Goal: Task Accomplishment & Management: Use online tool/utility

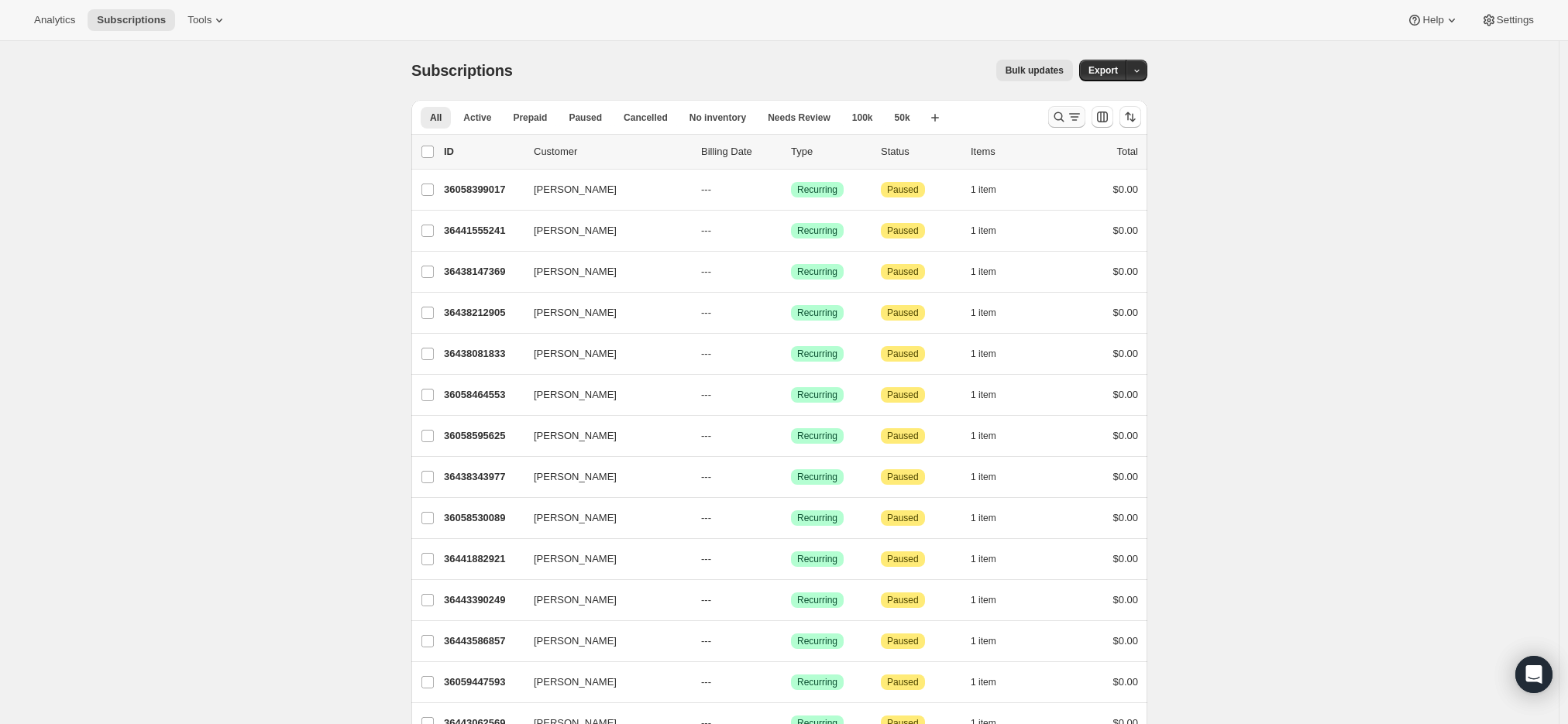
click at [1059, 117] on icon "Search and filter results" at bounding box center [1059, 117] width 10 height 10
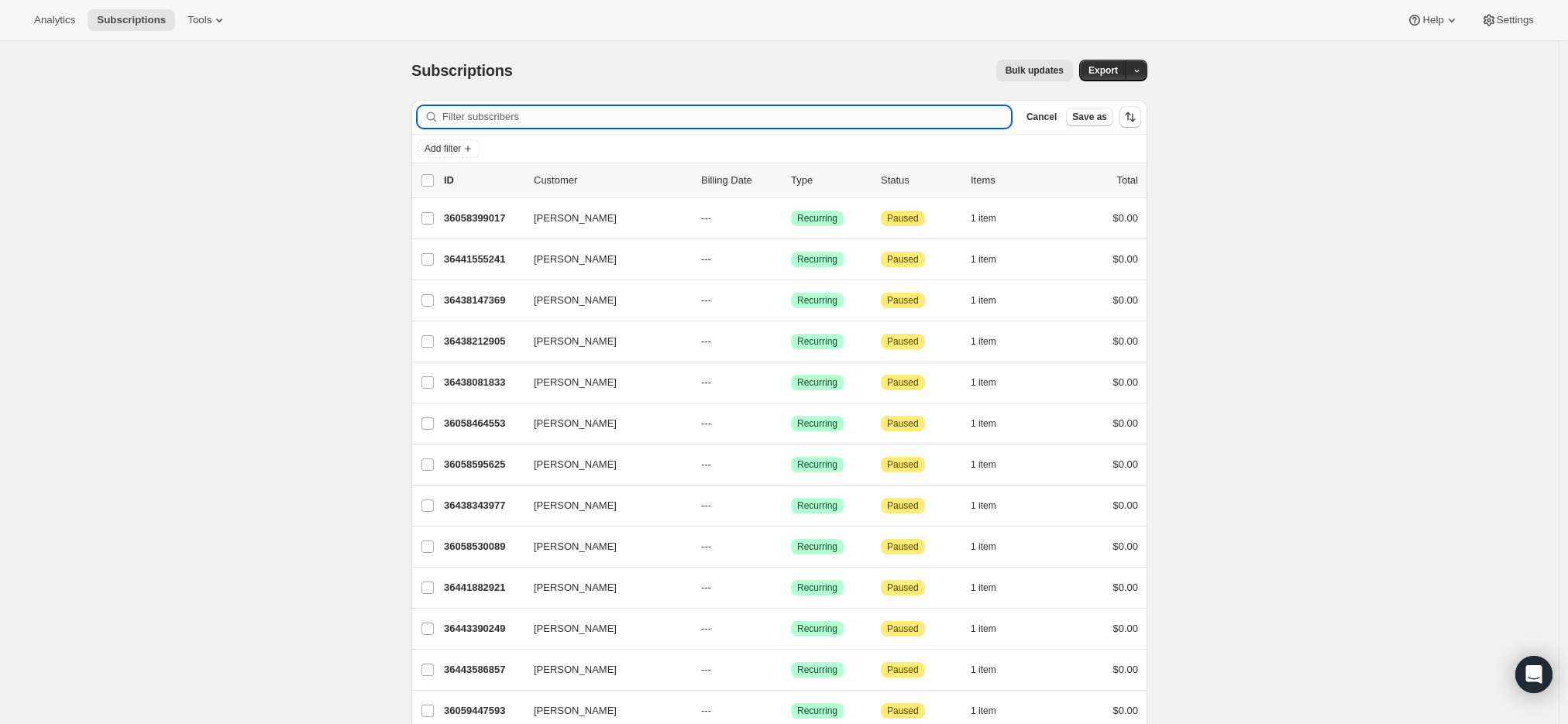
click at [678, 112] on input "Filter subscribers" at bounding box center [726, 116] width 569 height 21
type input "[PERSON_NAME]"
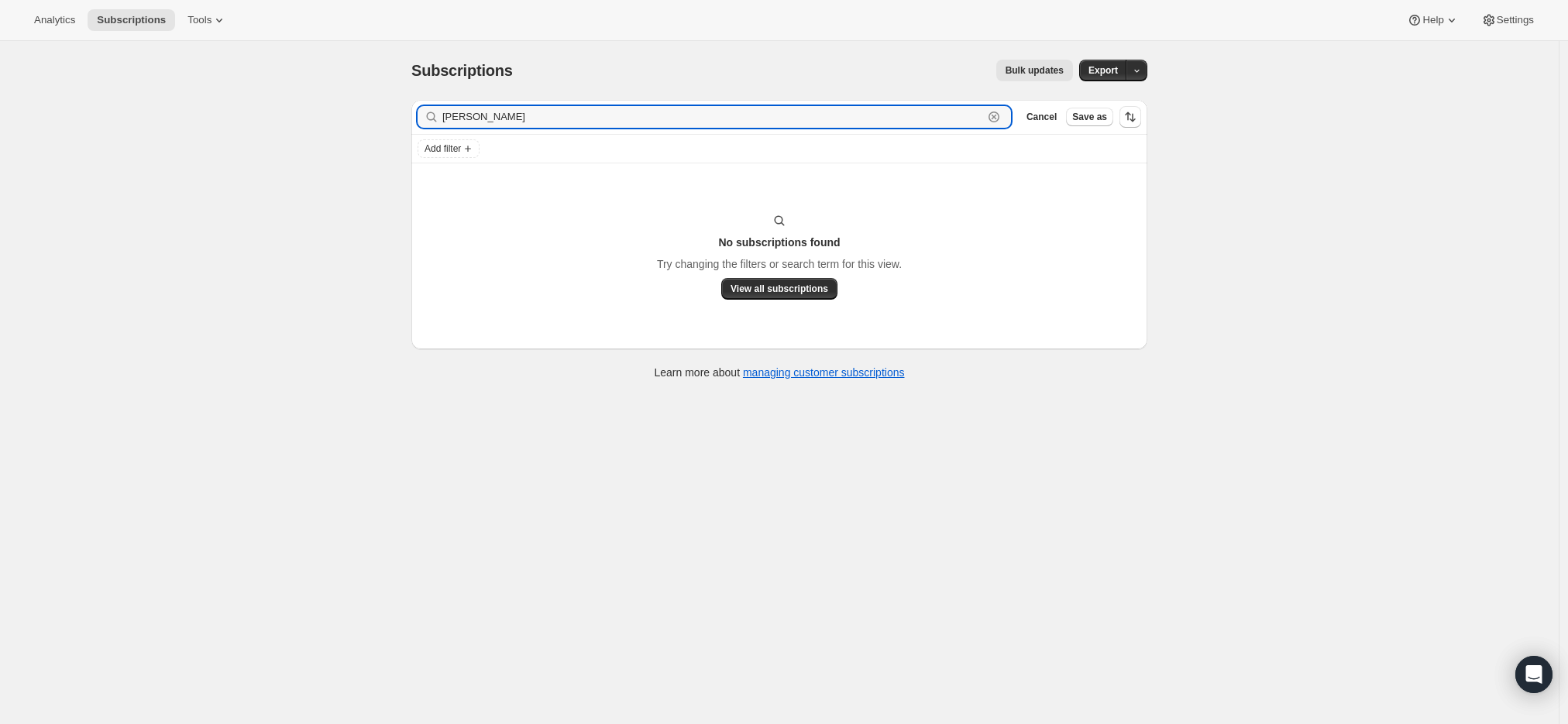
drag, startPoint x: 525, startPoint y: 117, endPoint x: 347, endPoint y: 117, distance: 178.0
click at [347, 117] on div "Subscriptions. This page is ready Subscriptions Bulk updates More actions Bulk …" at bounding box center [779, 403] width 1559 height 724
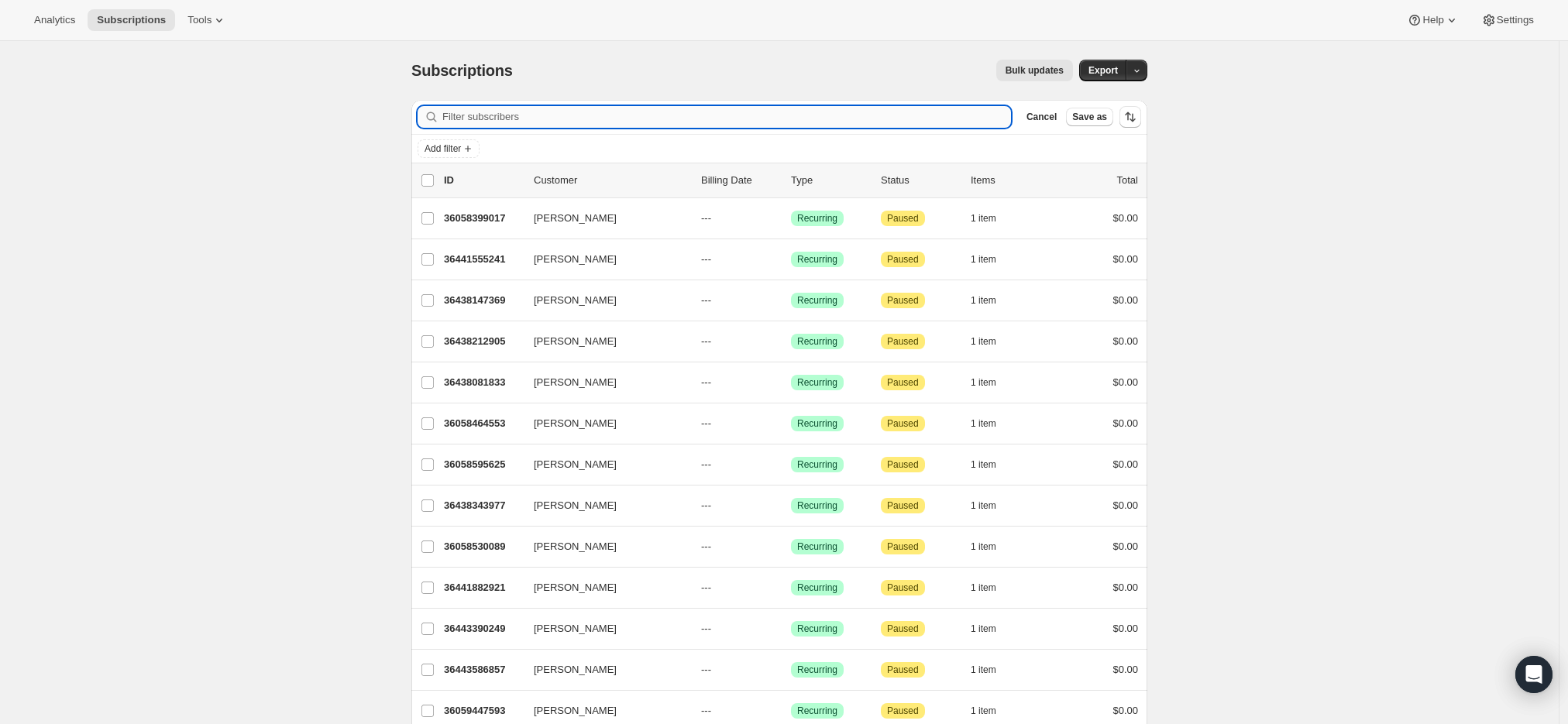
click at [562, 117] on input "Filter subscribers" at bounding box center [726, 116] width 569 height 21
paste input "[EMAIL_ADDRESS][DOMAIN_NAME]"
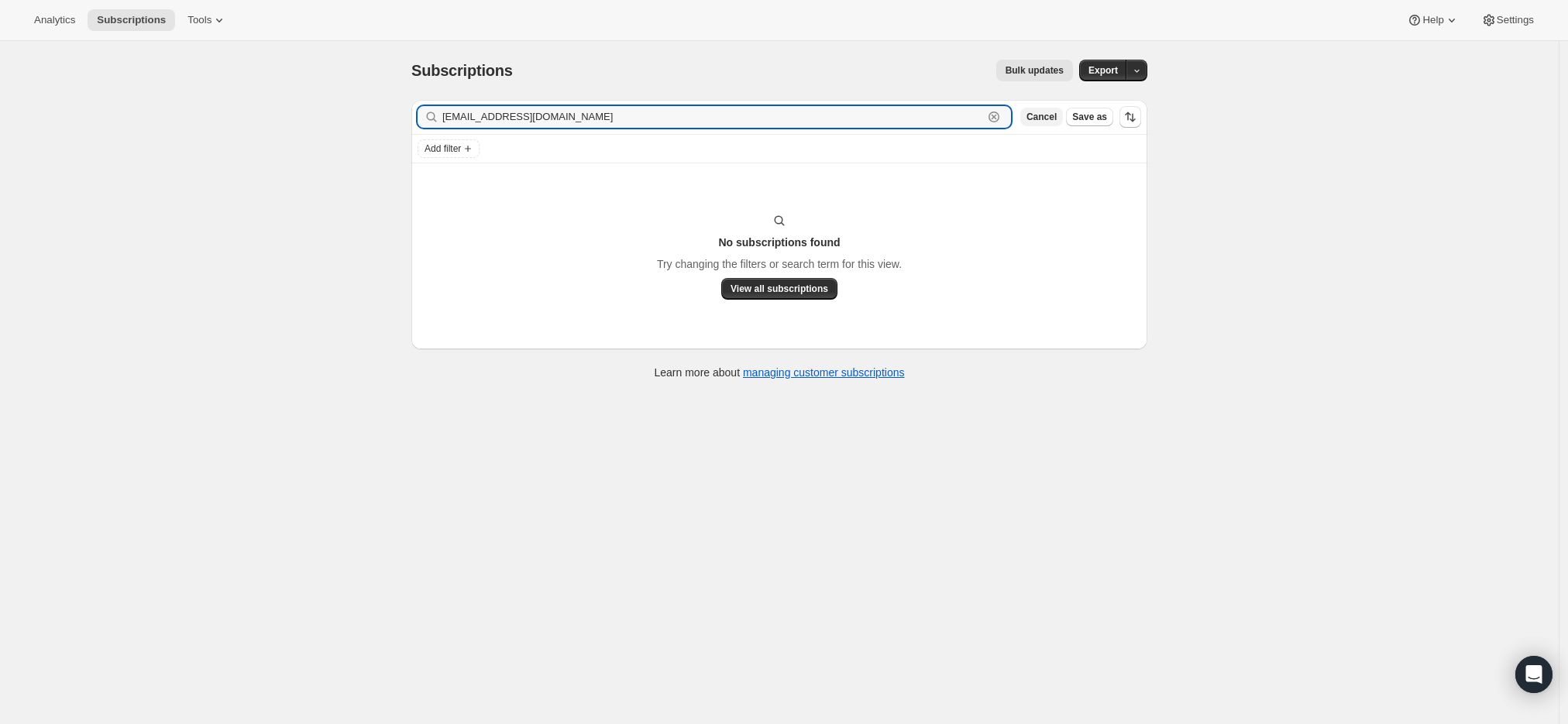
type input "[EMAIL_ADDRESS][DOMAIN_NAME]"
click at [1038, 115] on span "Cancel" at bounding box center [1041, 116] width 30 height 12
